Goal: Transaction & Acquisition: Purchase product/service

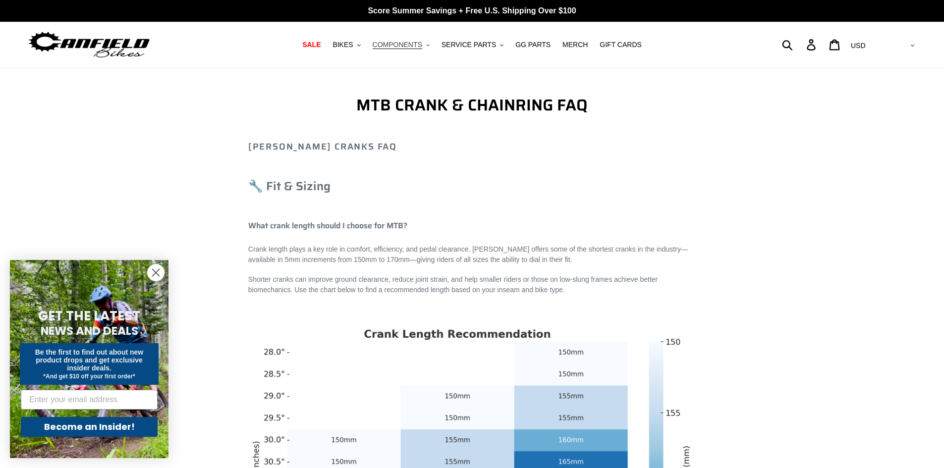
click at [428, 47] on button "COMPONENTS .cls-1{fill:#231f20}" at bounding box center [401, 44] width 67 height 13
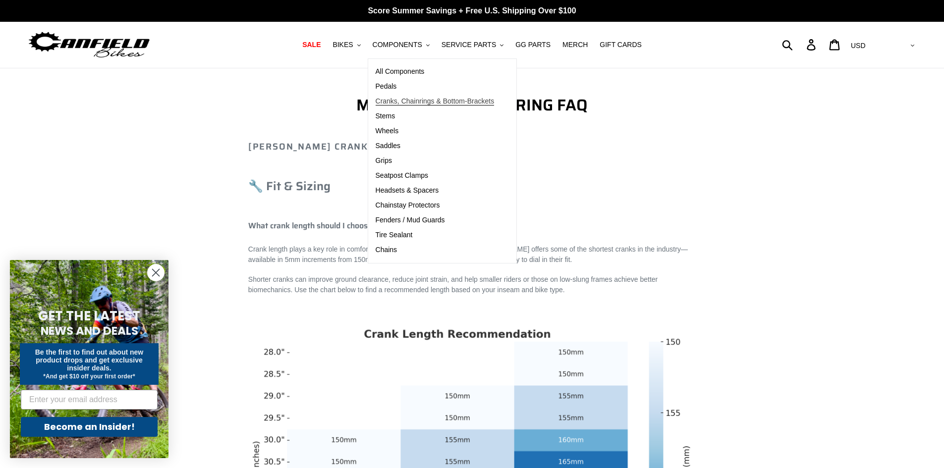
click at [443, 102] on span "Cranks, Chainrings & Bottom-Brackets" at bounding box center [435, 101] width 119 height 8
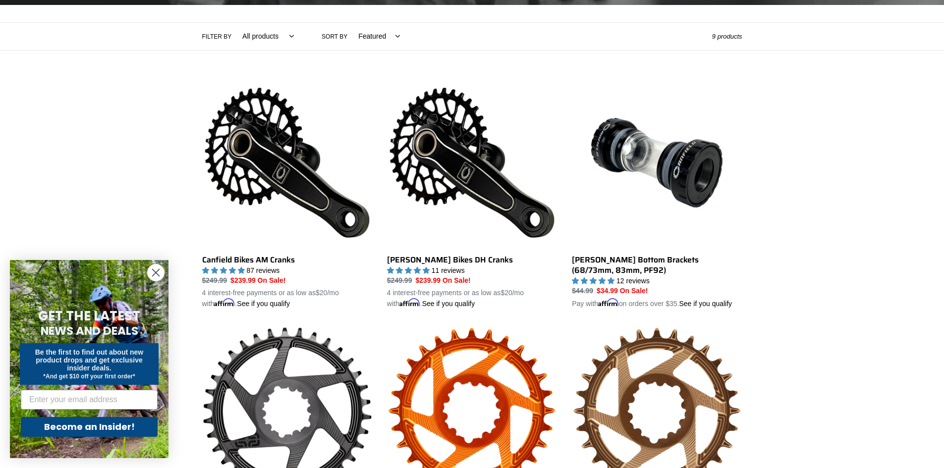
scroll to position [198, 0]
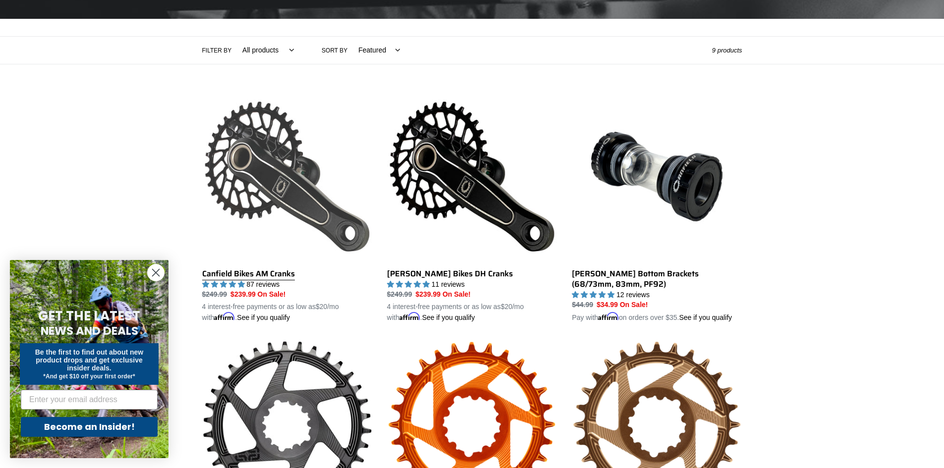
click at [279, 167] on link "Canfield Bikes AM Cranks" at bounding box center [287, 208] width 170 height 232
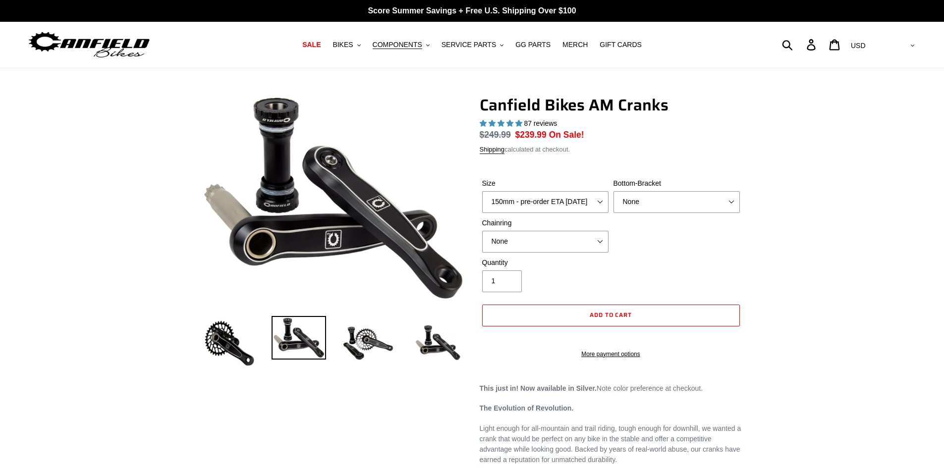
select select "highest-rating"
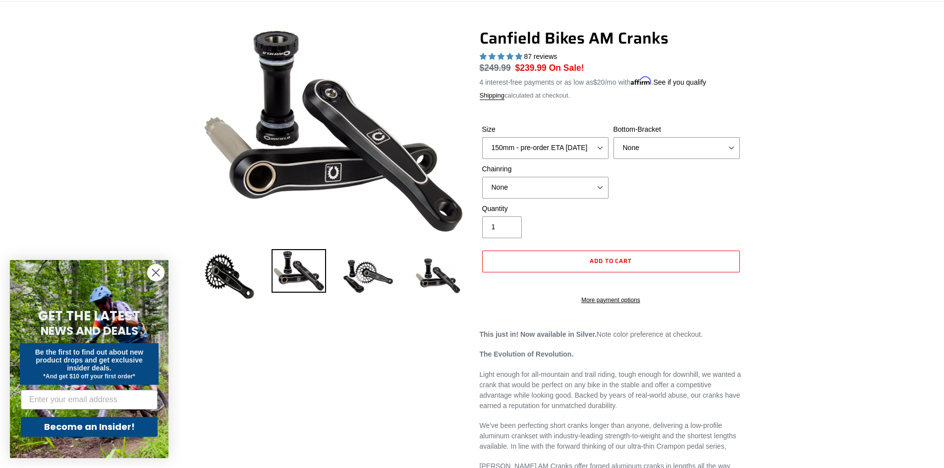
scroll to position [50, 0]
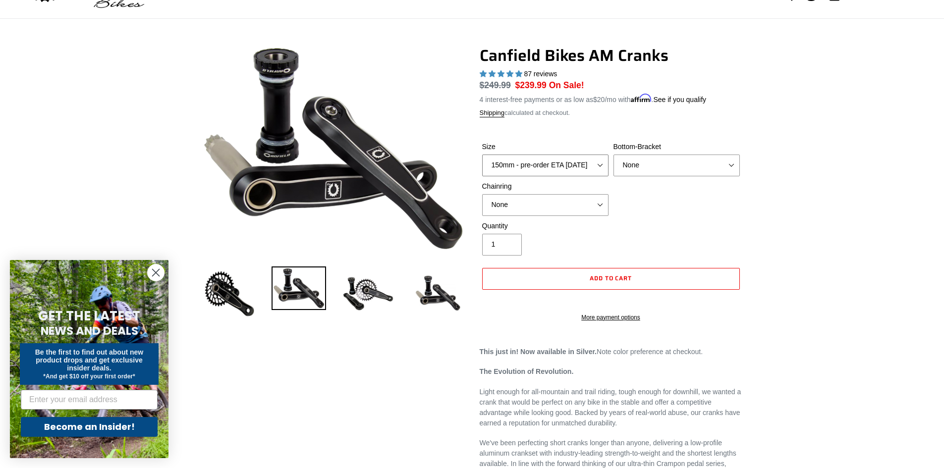
click at [603, 163] on select "150mm - pre-order ETA 10/15/25 155mm - pre-order ETA 10/15/25 160mm - pre-order…" at bounding box center [545, 166] width 126 height 22
select select "160mm - pre-order ETA 10/15/25"
click at [482, 155] on select "150mm - pre-order ETA 10/15/25 155mm - pre-order ETA 10/15/25 160mm - pre-order…" at bounding box center [545, 166] width 126 height 22
click at [733, 162] on select "None BSA Threaded 68/73mm Press Fit PF92" at bounding box center [676, 166] width 126 height 22
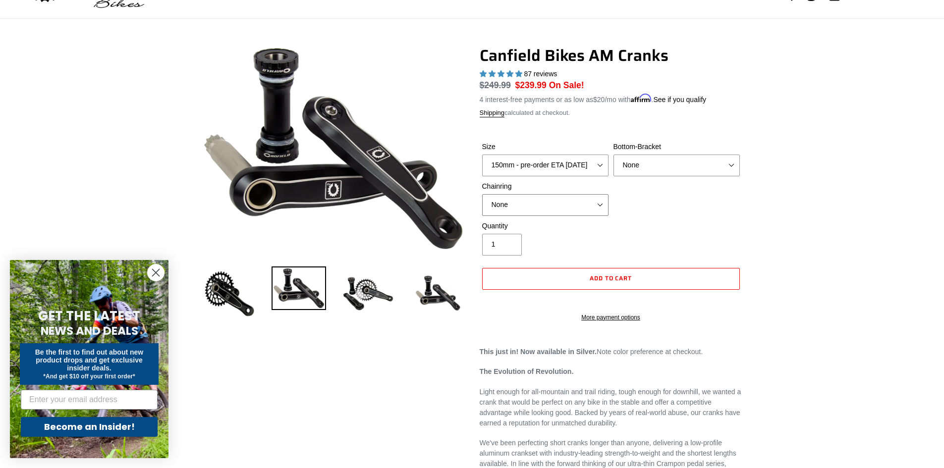
click at [602, 208] on select "None 30t Round (Boost 148) 30t Oval (Boost 148) 32t Round (Boost 148) 32t Oval …" at bounding box center [545, 205] width 126 height 22
click at [303, 286] on img at bounding box center [299, 289] width 55 height 44
click at [361, 290] on img at bounding box center [368, 294] width 55 height 55
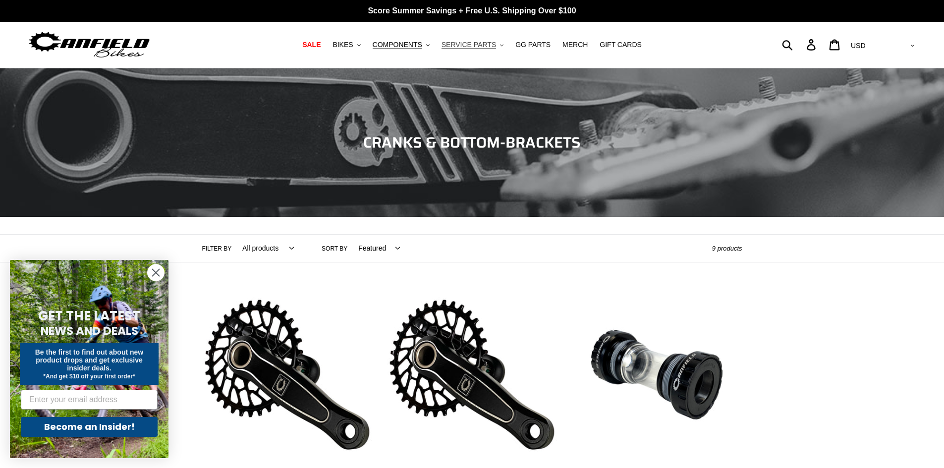
click at [498, 43] on button "SERVICE PARTS .cls-1{fill:#231f20}" at bounding box center [473, 44] width 72 height 13
click at [430, 45] on icon ".cls-1{fill:#231f20}" at bounding box center [427, 45] width 3 height 3
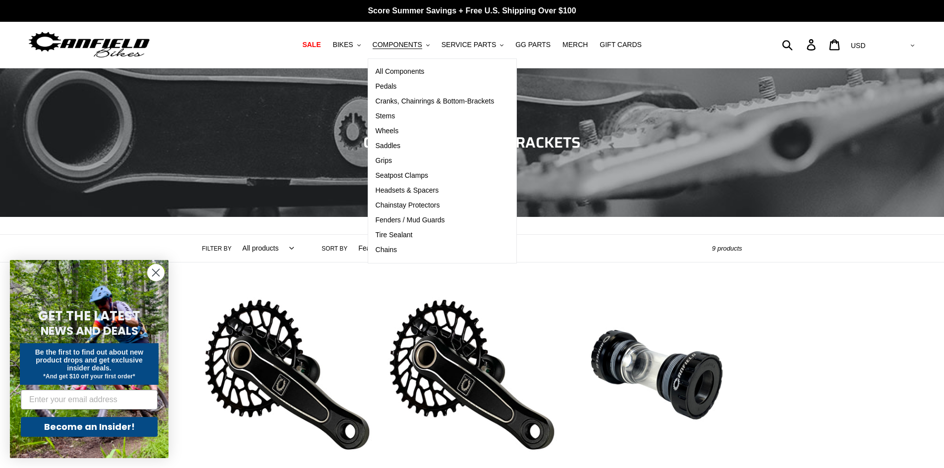
click at [674, 44] on ul "SALE BIKES .cls-1{fill:#231f20} SHOP ALL BIKES SHOP DEMO BIKES - On SALE Now! J…" at bounding box center [472, 44] width 445 height 13
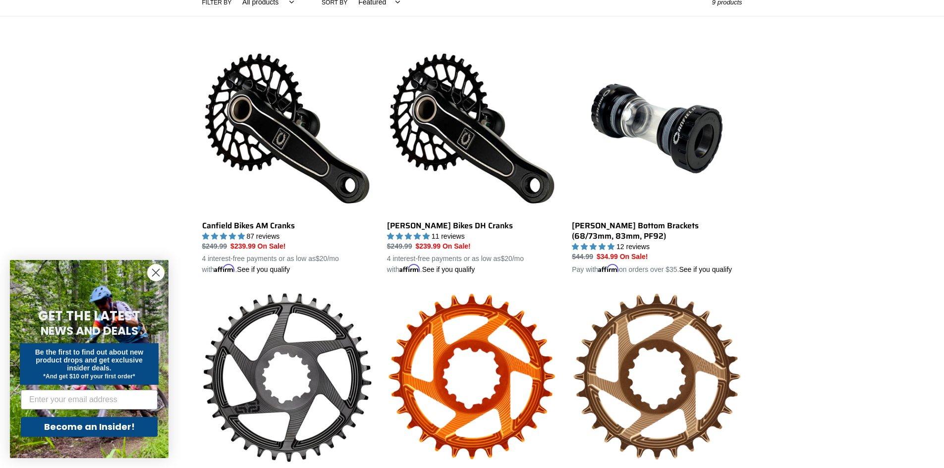
scroll to position [248, 0]
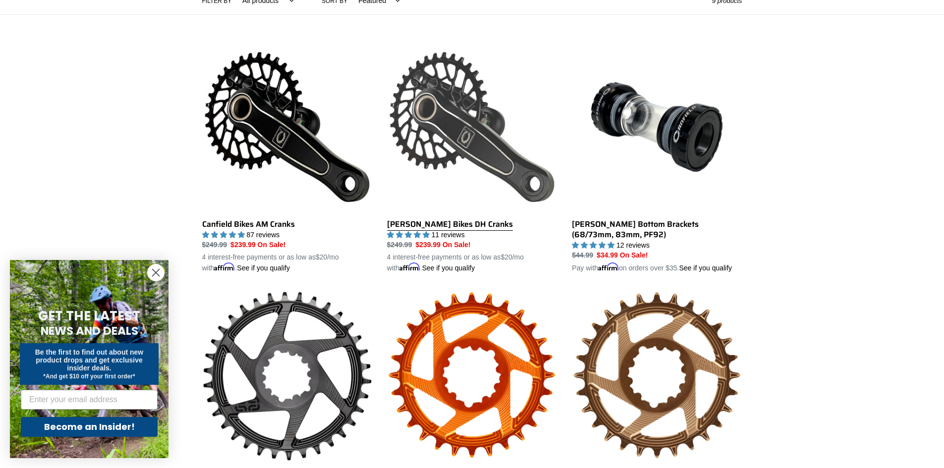
click at [446, 226] on link "[PERSON_NAME] Bikes DH Cranks" at bounding box center [472, 158] width 170 height 232
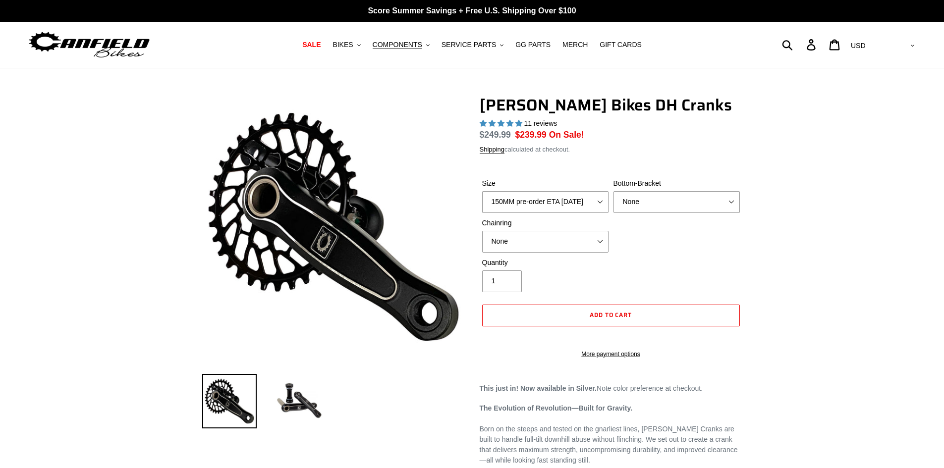
select select "highest-rating"
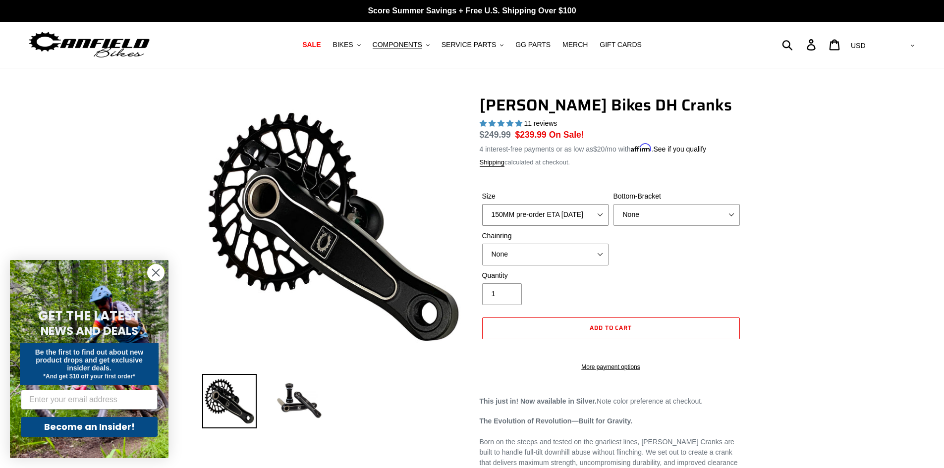
click at [599, 210] on select "150MM pre-order ETA [DATE] 155MM pre-order ETA [DATE] 160MM pre-order ETA [DATE…" at bounding box center [545, 215] width 126 height 22
select select "160MM pre-order ETA [DATE]"
click at [482, 204] on select "150MM pre-order ETA [DATE] 155MM pre-order ETA [DATE] 160MM pre-order ETA [DATE…" at bounding box center [545, 215] width 126 height 22
